Goal: Use online tool/utility: Utilize a website feature to perform a specific function

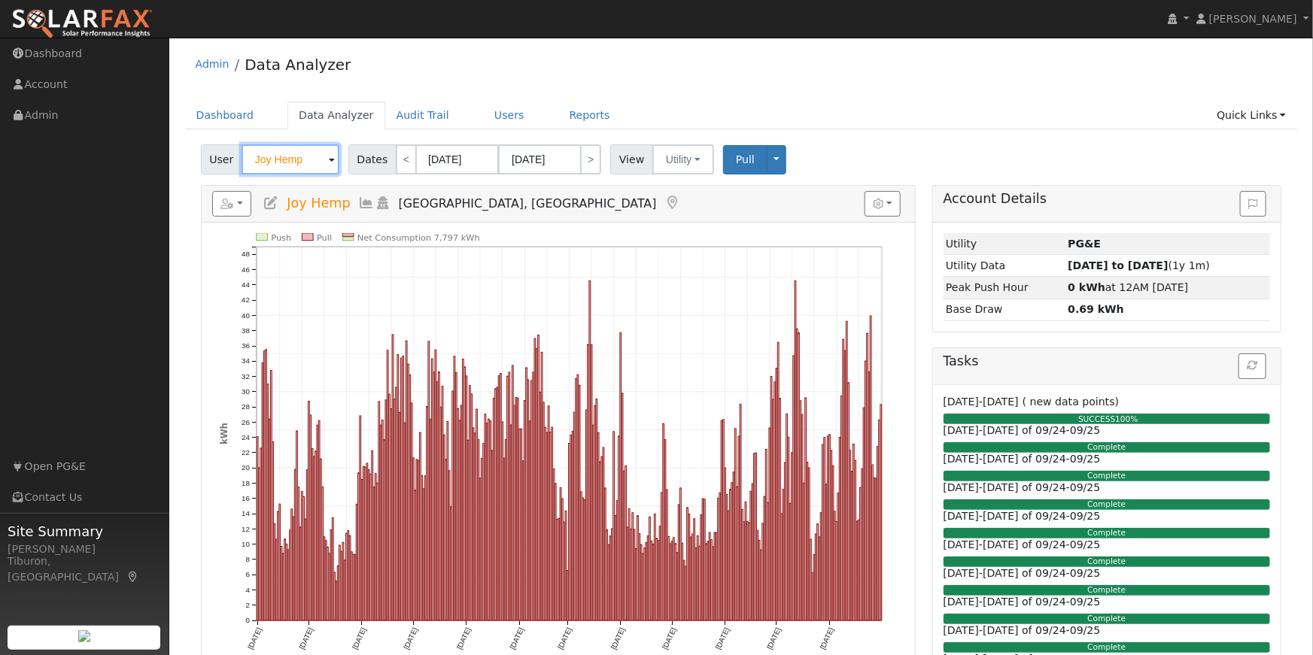
click at [274, 166] on input "Joy Hemp" at bounding box center [290, 159] width 98 height 30
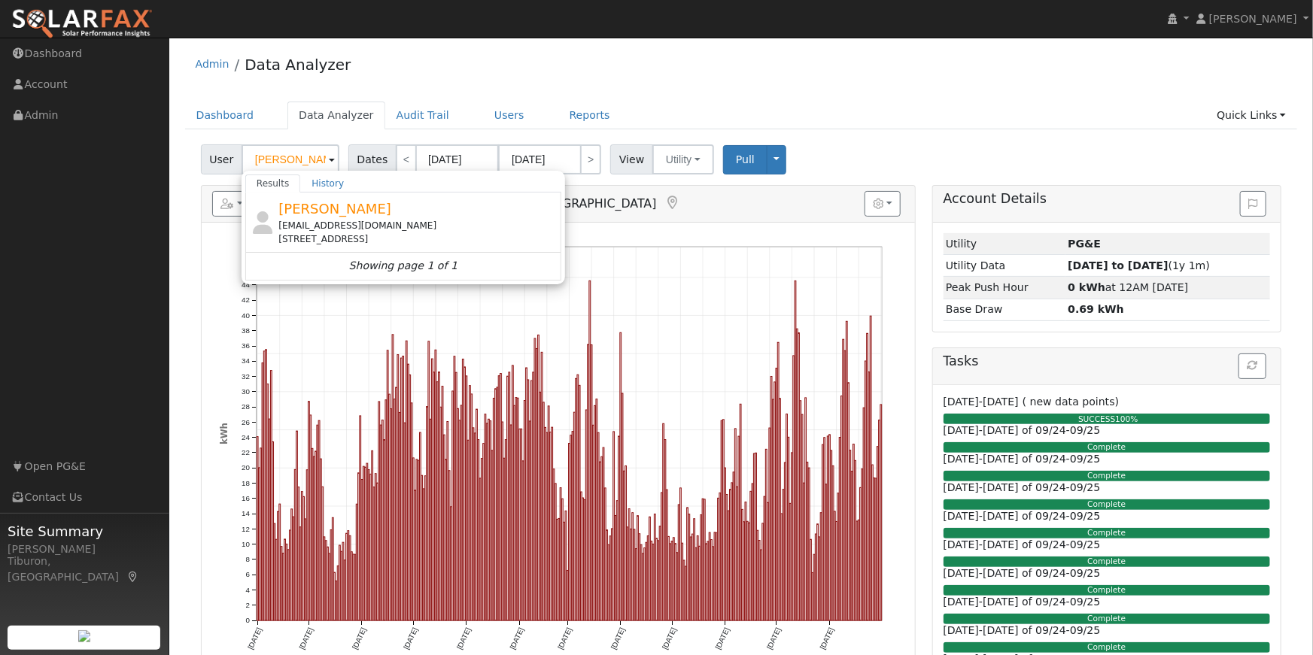
click at [340, 222] on div "[EMAIL_ADDRESS][DOMAIN_NAME]" at bounding box center [417, 226] width 279 height 14
type input "[PERSON_NAME]"
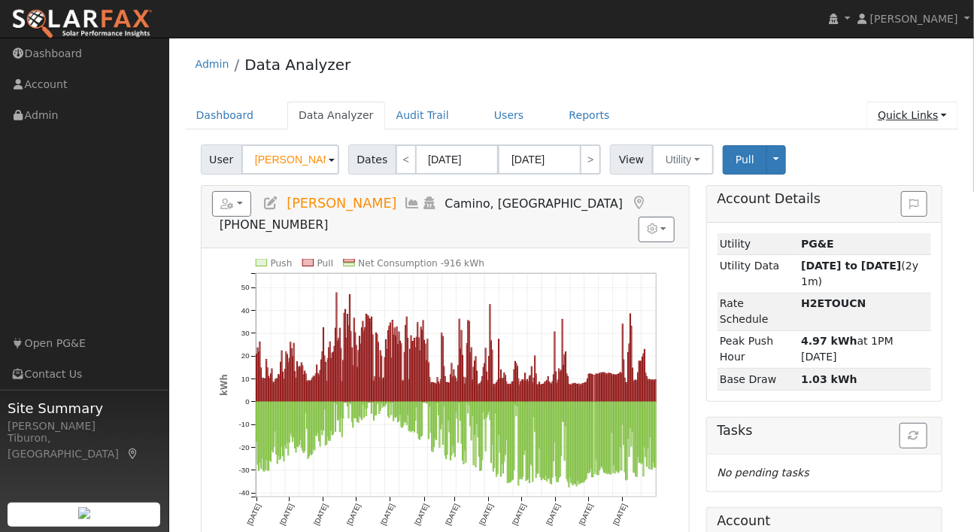
click at [914, 119] on link "Quick Links" at bounding box center [913, 116] width 92 height 28
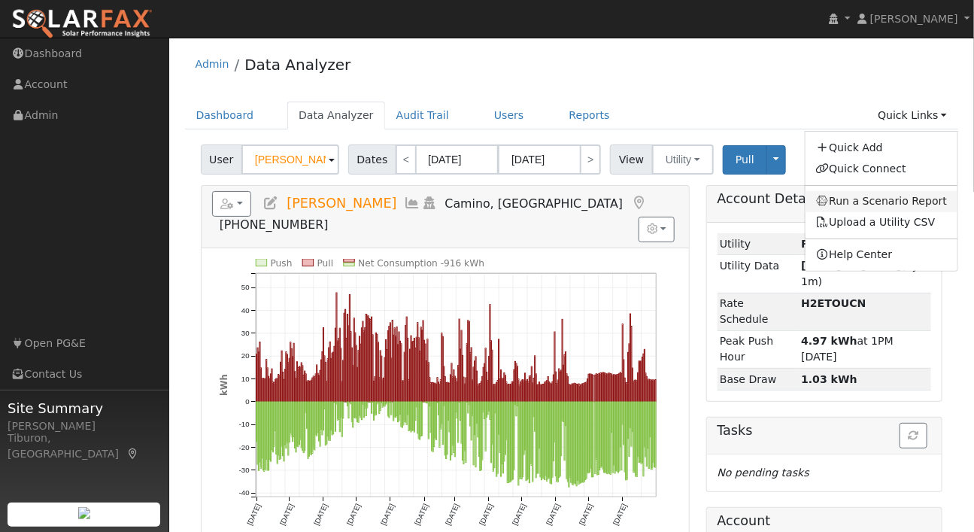
click at [879, 205] on link "Run a Scenario Report" at bounding box center [882, 201] width 153 height 21
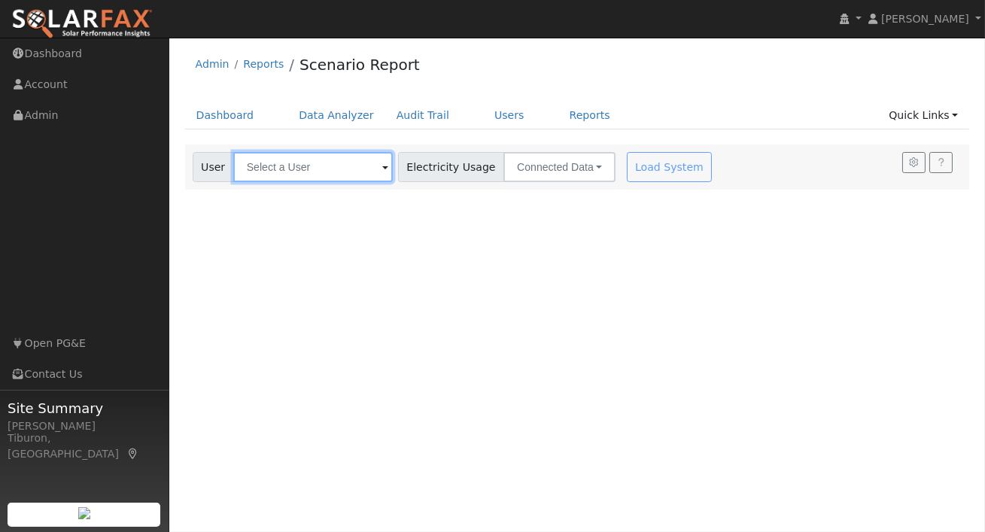
click at [266, 170] on input "text" at bounding box center [312, 167] width 159 height 30
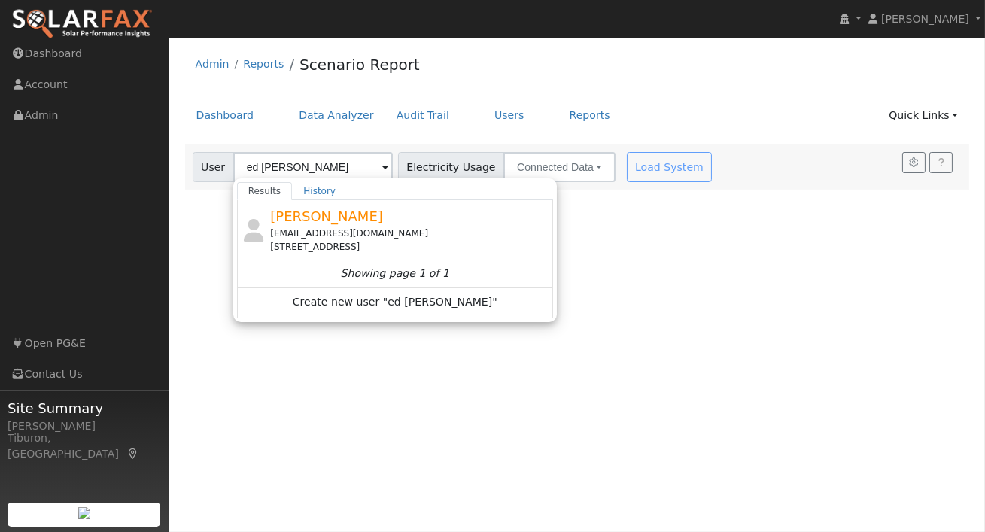
click at [369, 229] on div "[EMAIL_ADDRESS][DOMAIN_NAME]" at bounding box center [409, 233] width 279 height 14
type input "[PERSON_NAME]"
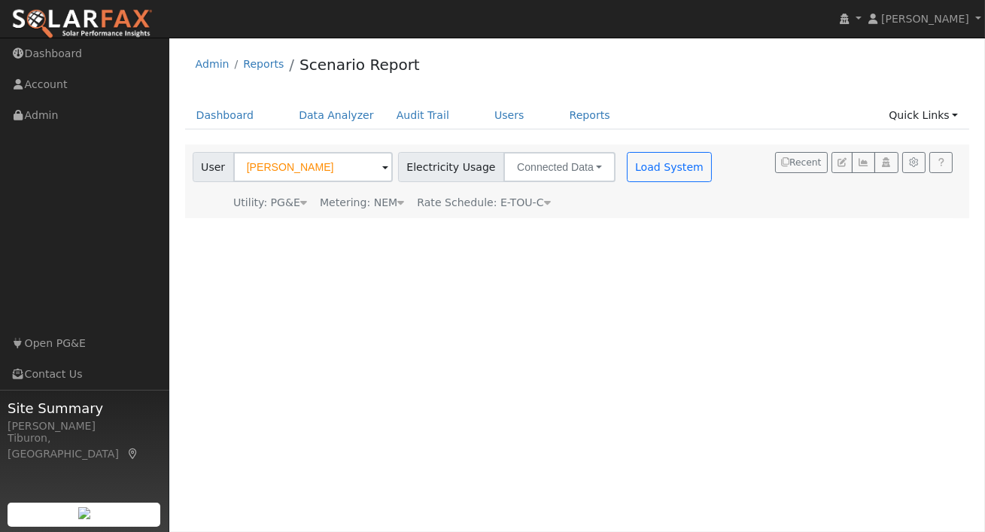
click at [374, 205] on div "Metering: NEM" at bounding box center [362, 203] width 84 height 16
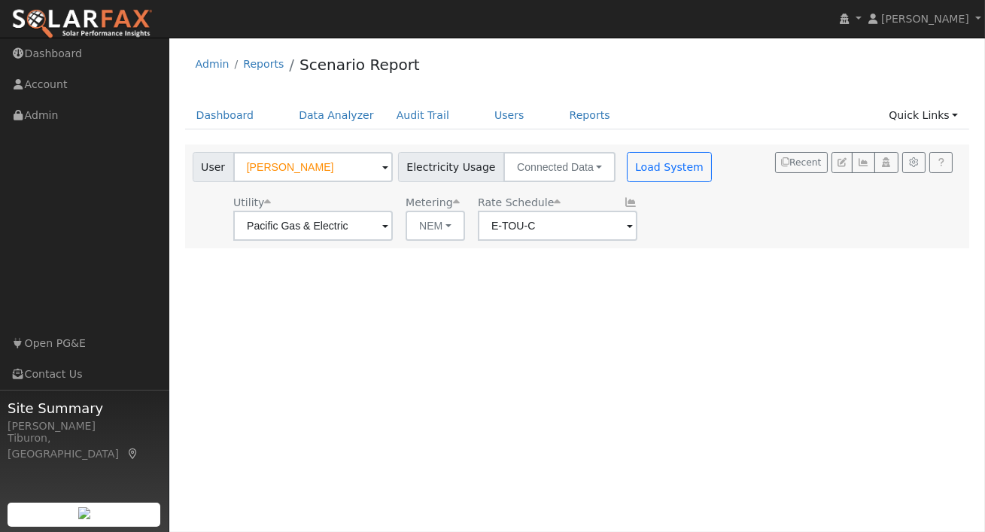
click at [731, 237] on div "User [PERSON_NAME] Account Default Account Default Account [STREET_ADDRESS] Pri…" at bounding box center [575, 194] width 770 height 94
click at [653, 164] on button "Load System" at bounding box center [670, 167] width 86 height 30
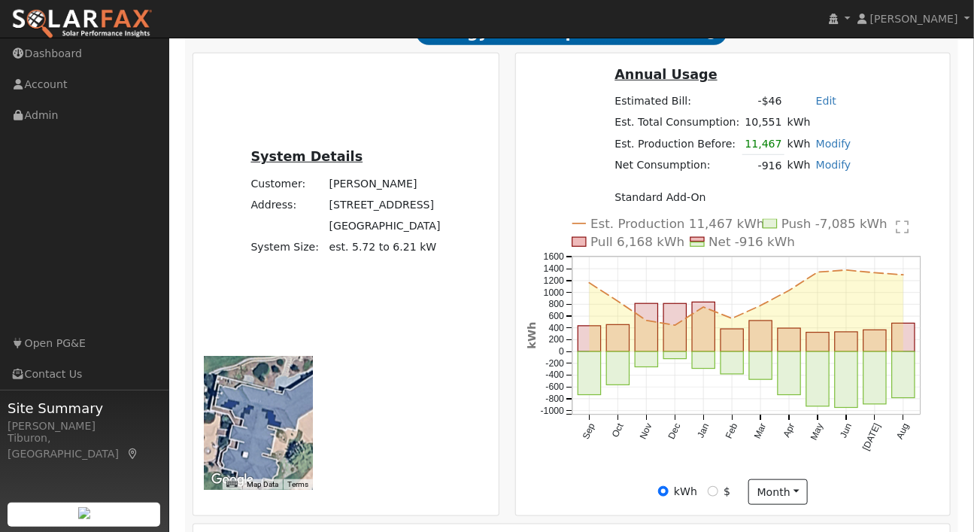
scroll to position [320, 0]
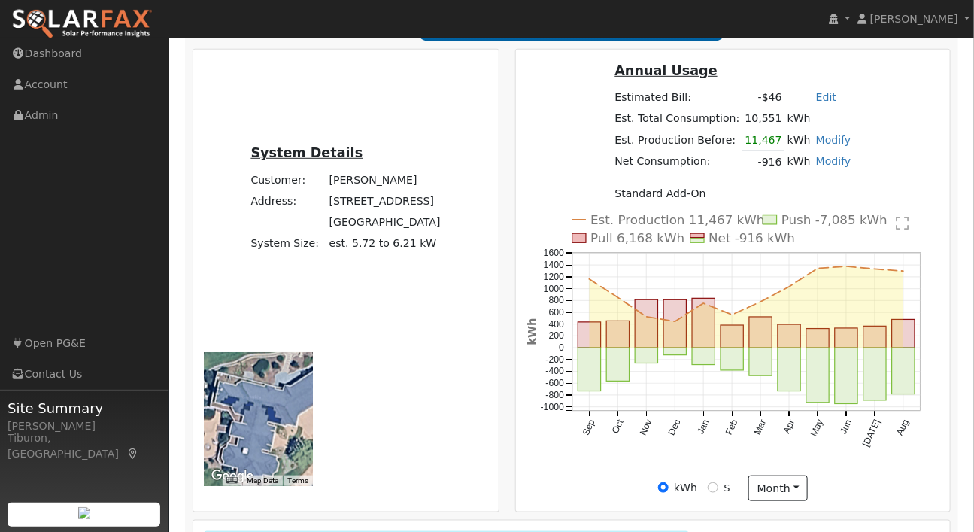
radio input "true"
radio input "false"
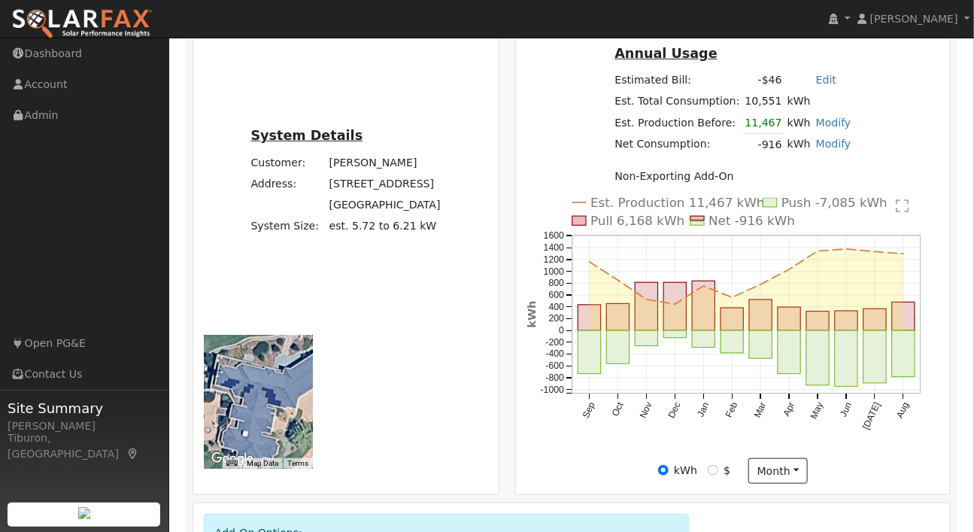
scroll to position [352, 0]
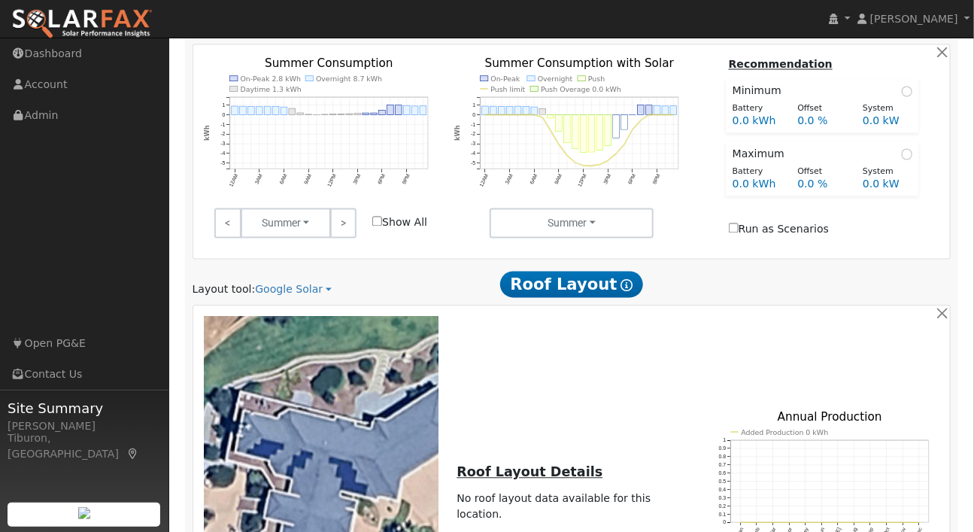
scroll to position [1156, 0]
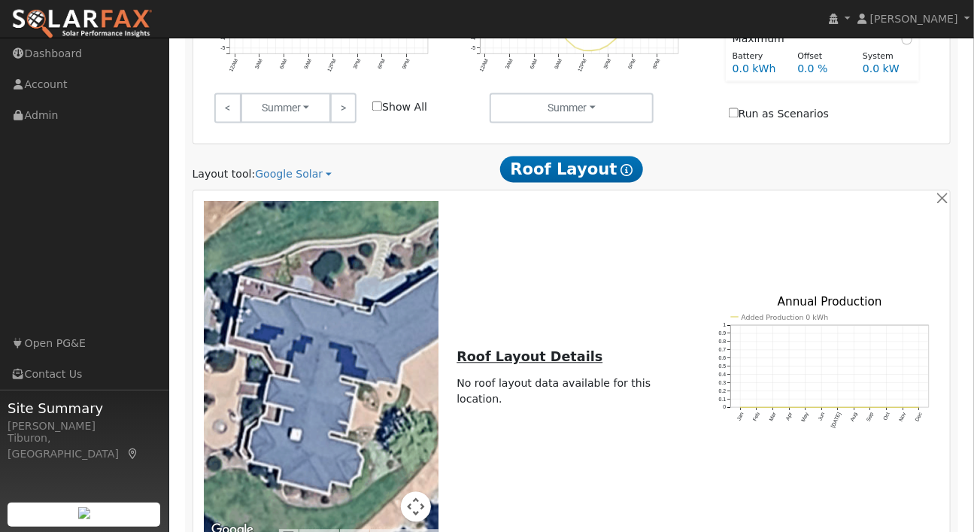
checkbox input "true"
drag, startPoint x: 429, startPoint y: 418, endPoint x: 398, endPoint y: 418, distance: 30.8
type input "5310"
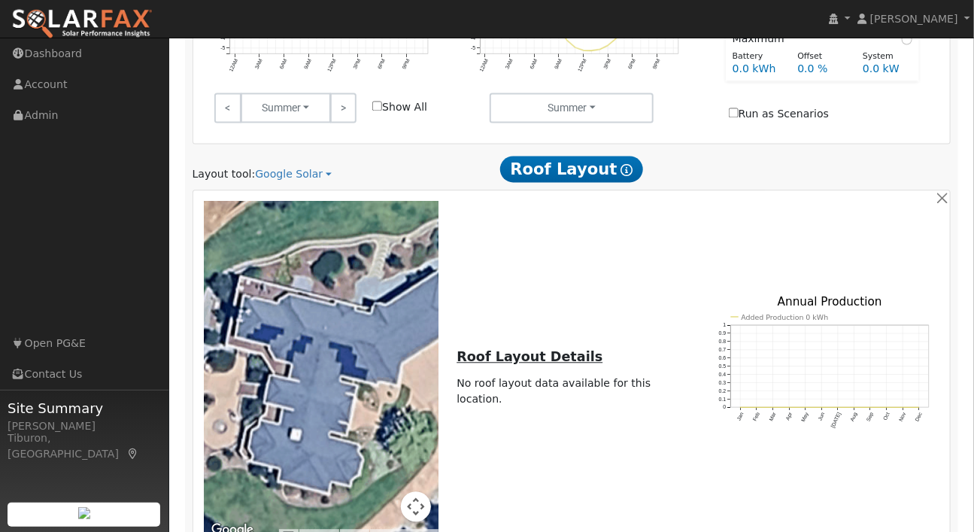
drag, startPoint x: 843, startPoint y: 464, endPoint x: 802, endPoint y: 466, distance: 41.4
drag, startPoint x: 786, startPoint y: 465, endPoint x: 758, endPoint y: 467, distance: 28.7
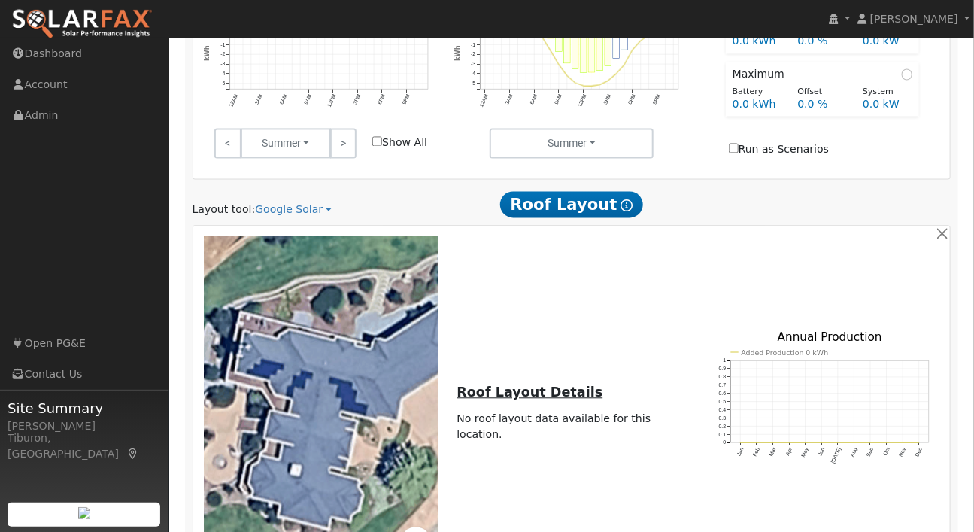
drag, startPoint x: 750, startPoint y: 503, endPoint x: 709, endPoint y: 509, distance: 41.1
drag, startPoint x: 730, startPoint y: 503, endPoint x: 712, endPoint y: 502, distance: 17.3
type input "24"
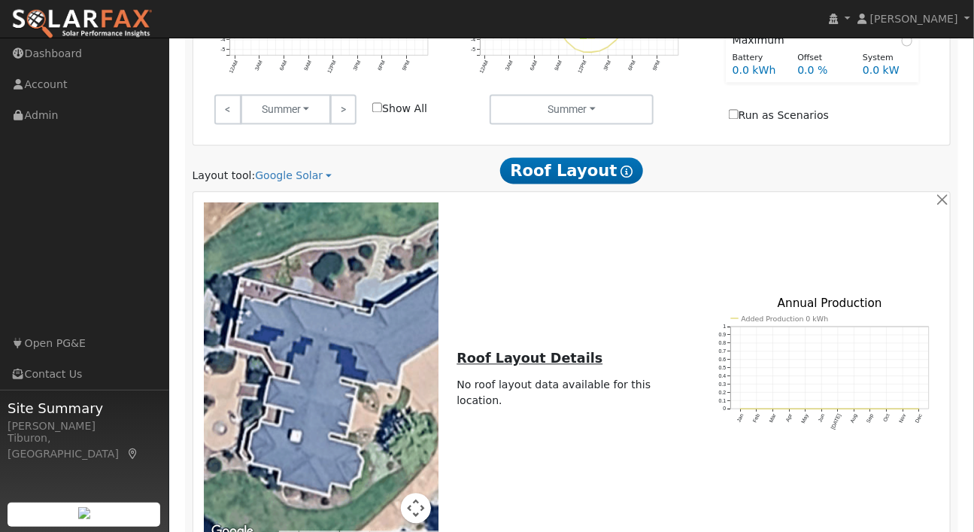
scroll to position [1156, 0]
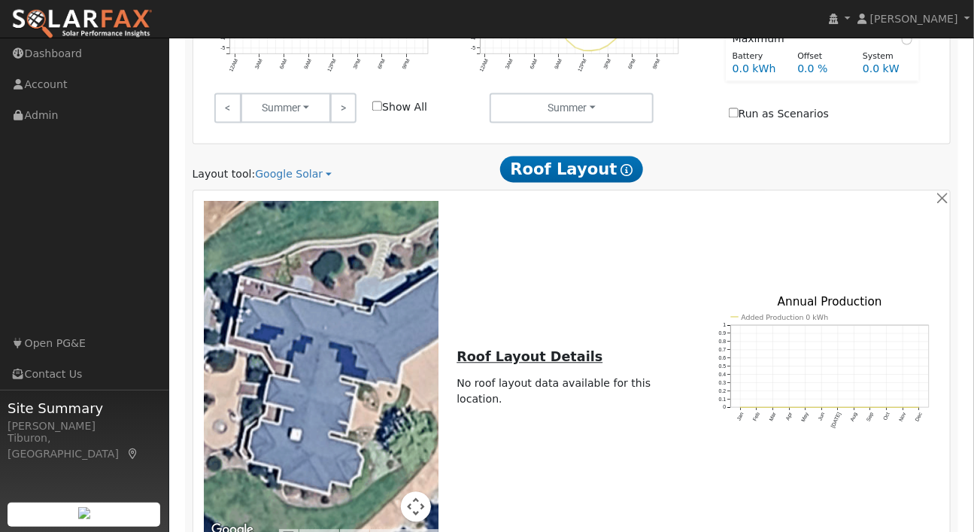
type input "32"
type input "3.5"
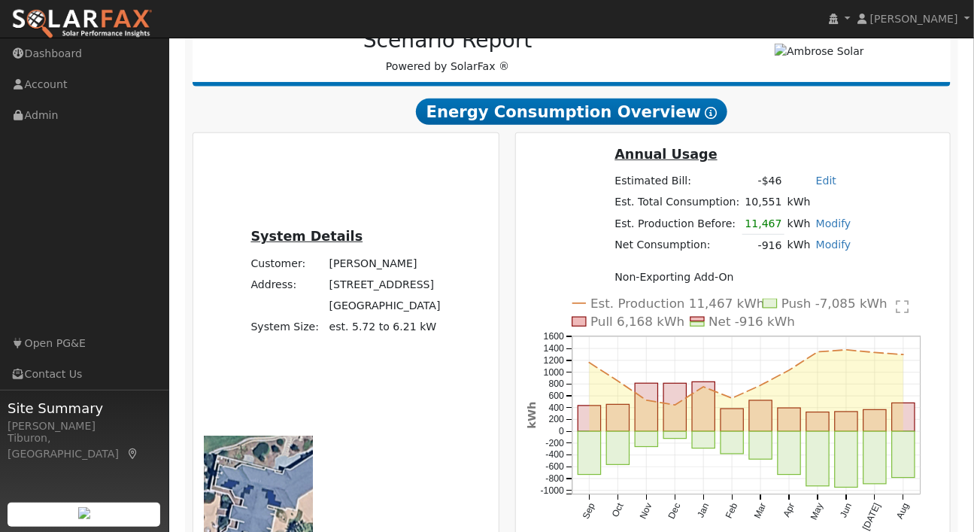
scroll to position [293, 0]
